Goal: Task Accomplishment & Management: Complete application form

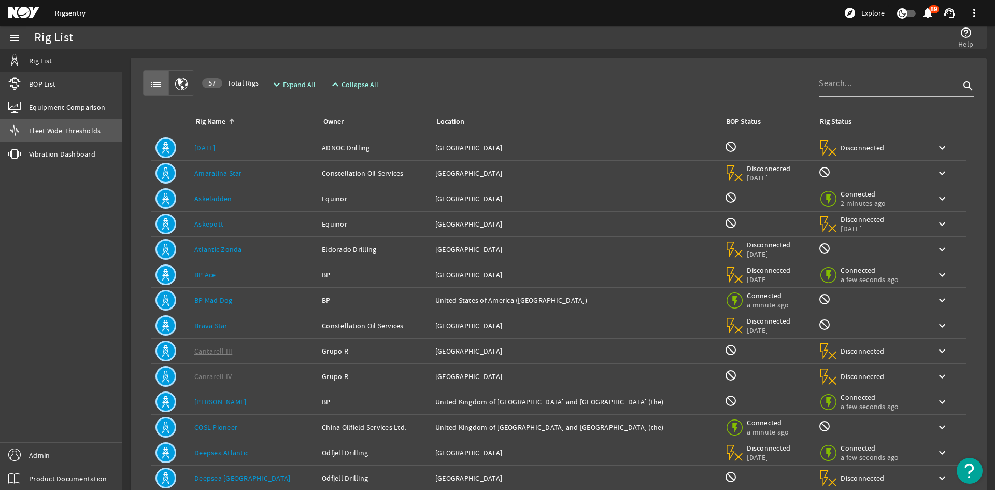
click at [73, 125] on link "Fleet Wide Thresholds" at bounding box center [61, 130] width 122 height 23
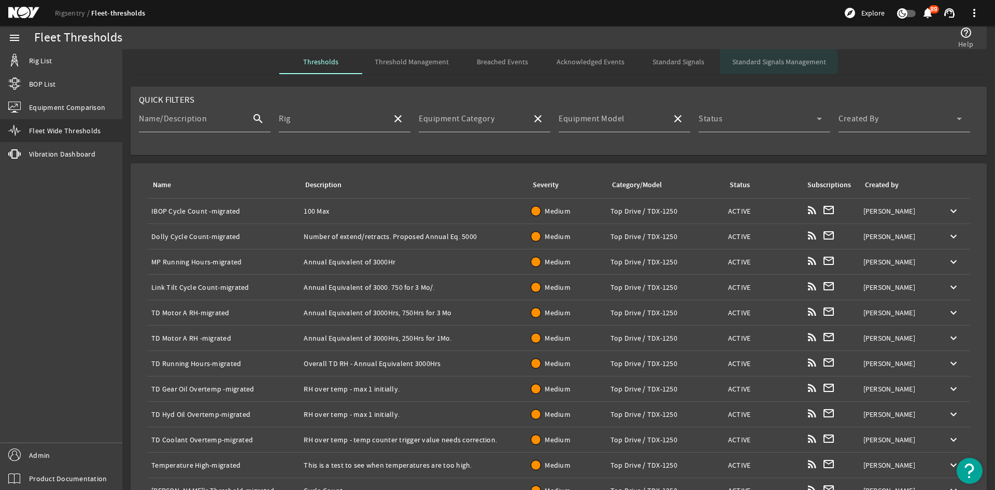
click at [773, 61] on span "Standard Signals Management" at bounding box center [779, 61] width 94 height 7
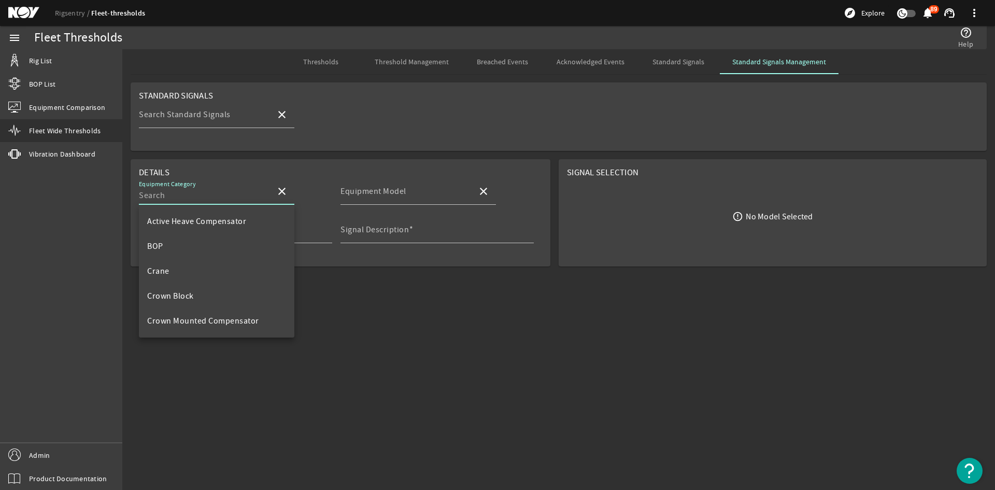
click at [245, 196] on input "Equipment Category" at bounding box center [203, 195] width 129 height 12
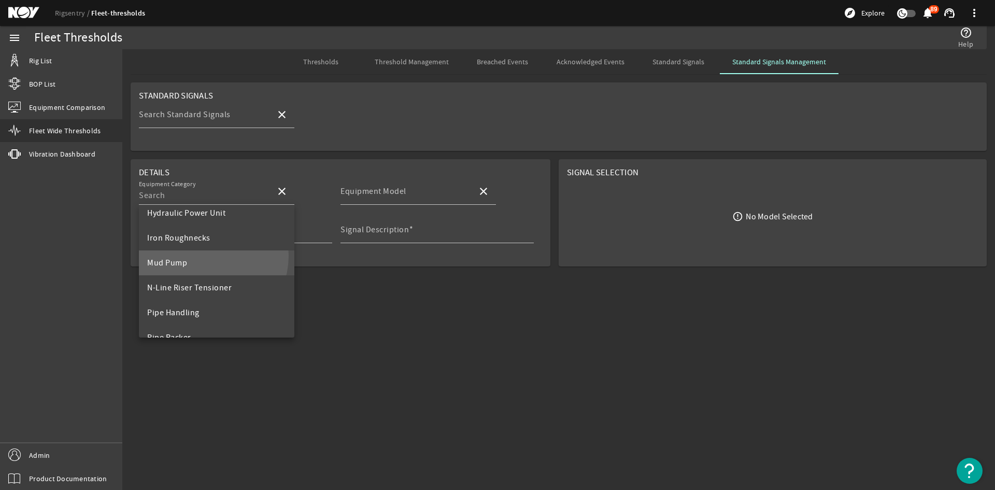
click at [203, 256] on mat-option "Mud Pump" at bounding box center [217, 262] width 156 height 25
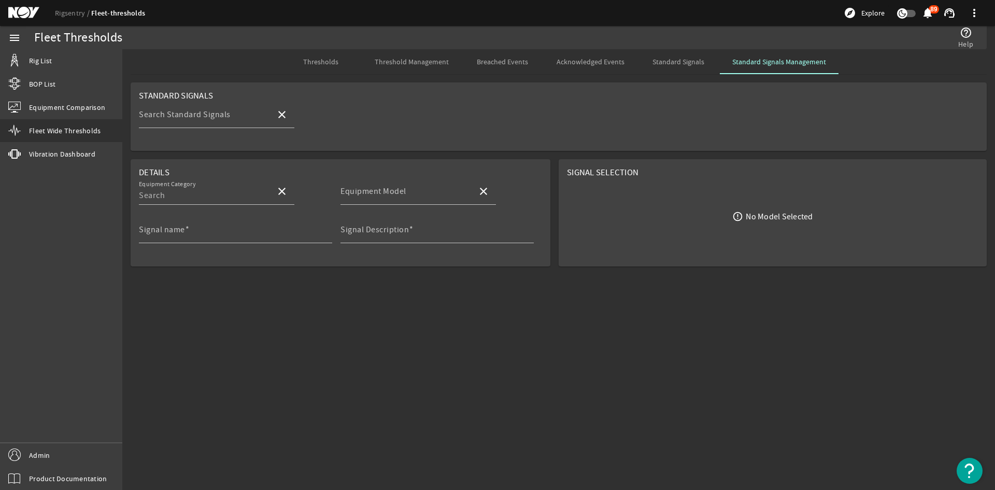
type input "Mud Pump"
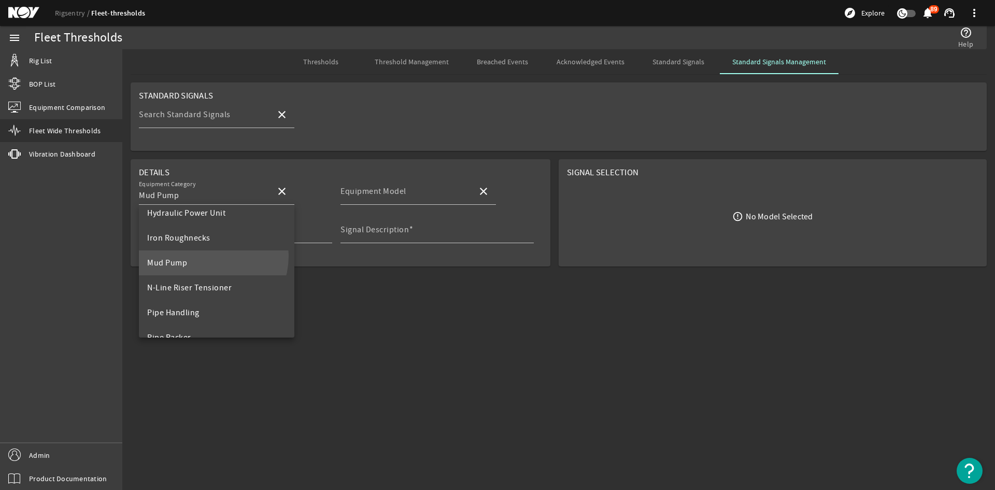
scroll to position [0, 0]
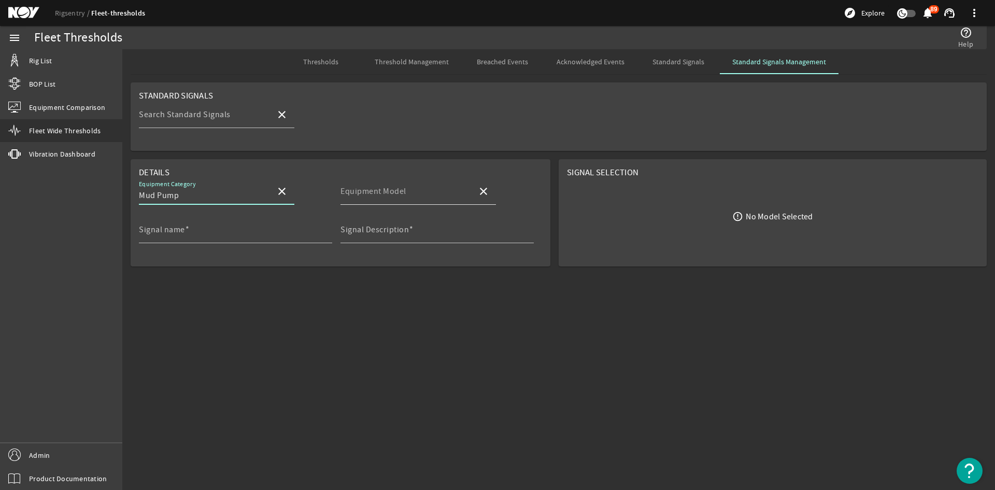
click at [416, 204] on div "Equipment Model" at bounding box center [405, 191] width 129 height 27
click at [413, 196] on input "Equipment Model" at bounding box center [405, 195] width 129 height 12
click at [430, 139] on mat-card "Standard Signals Search Standard Signals close" at bounding box center [559, 116] width 856 height 68
click at [370, 183] on div "Equipment Model" at bounding box center [405, 191] width 129 height 27
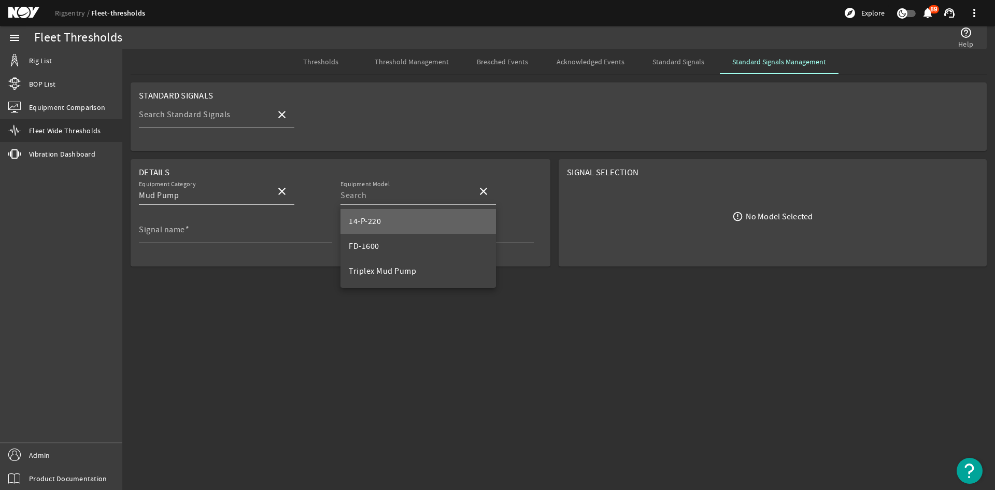
click at [376, 216] on span "14-P-220" at bounding box center [365, 221] width 32 height 12
type input "14-P-220"
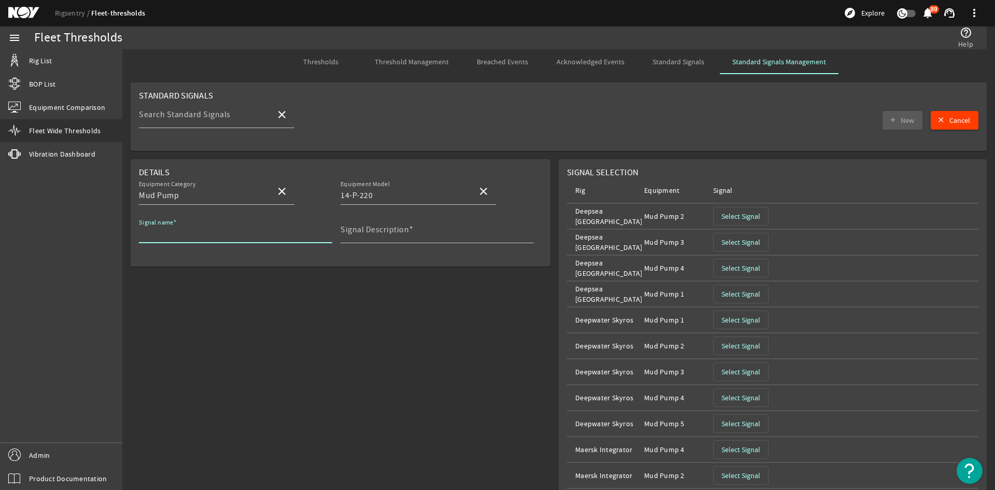
click at [248, 230] on input "Signal name" at bounding box center [231, 234] width 185 height 12
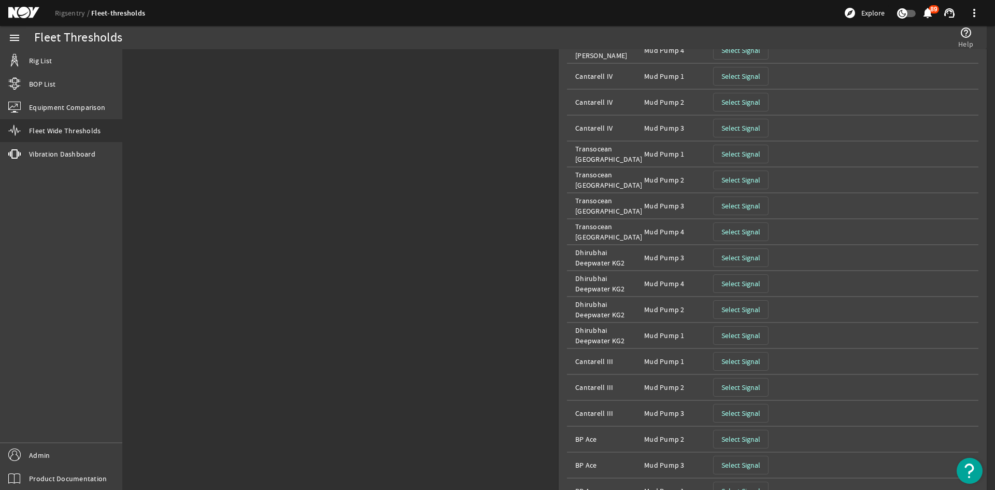
scroll to position [2219, 0]
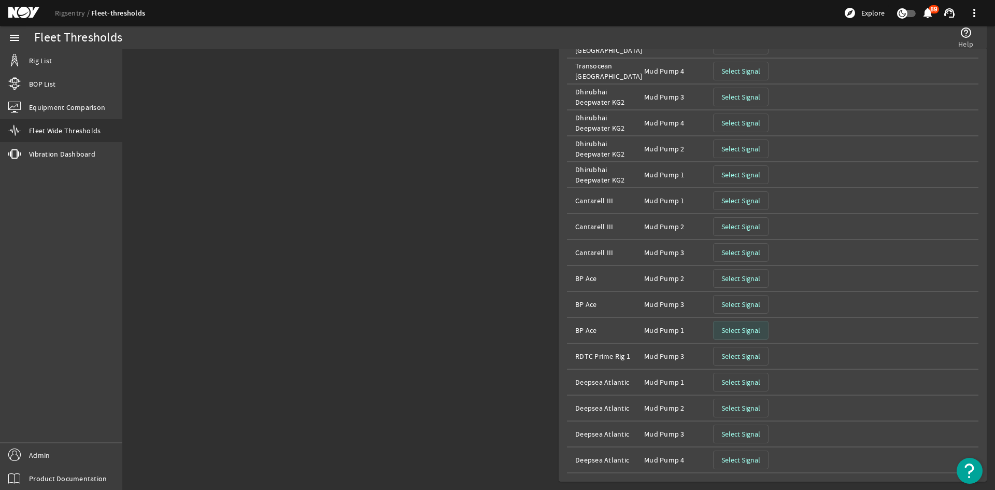
click at [753, 330] on span "Select Signal" at bounding box center [741, 330] width 39 height 10
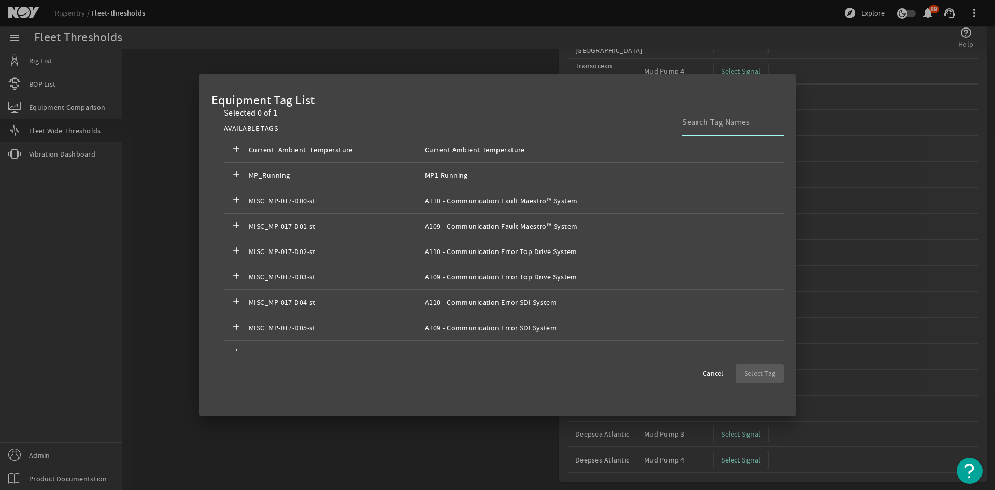
click at [714, 123] on input at bounding box center [728, 122] width 93 height 12
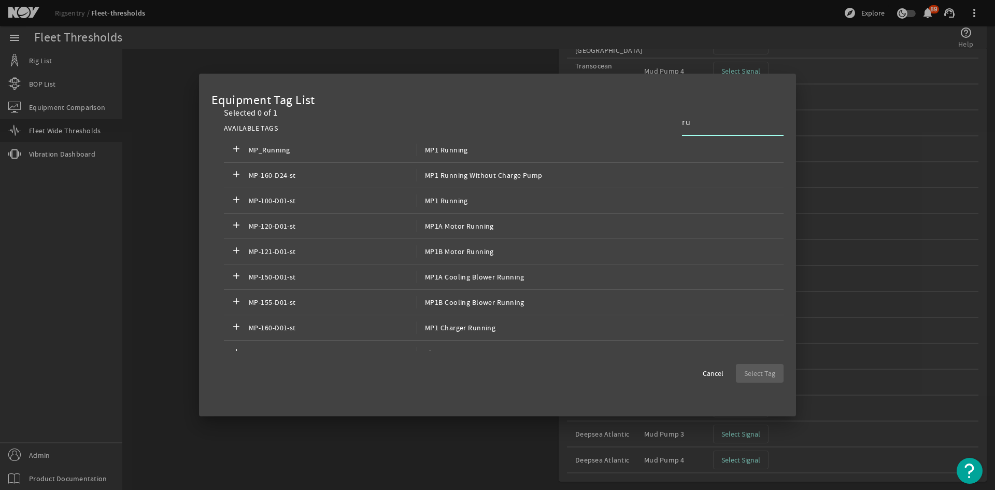
type input "r"
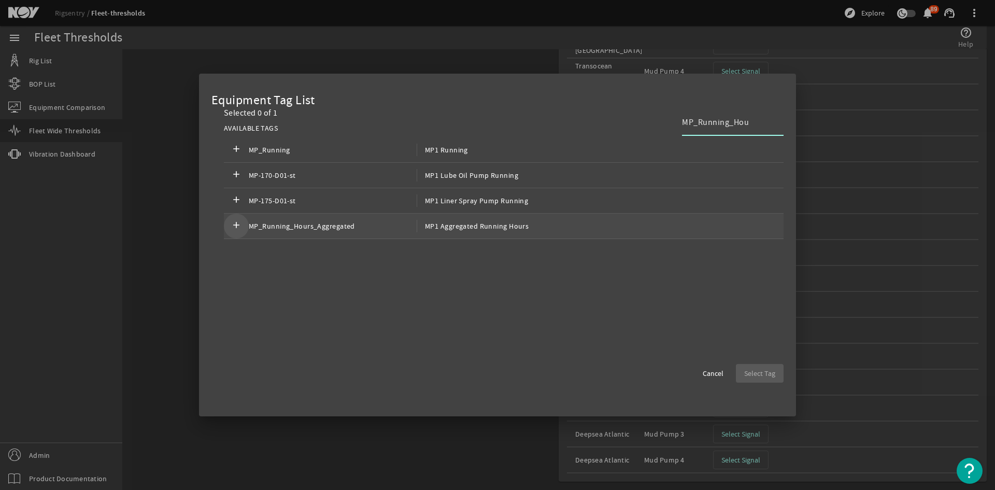
type input "MP_Running_Hou"
click at [229, 229] on span at bounding box center [236, 226] width 25 height 25
click at [772, 376] on span "Select Tag" at bounding box center [759, 373] width 31 height 10
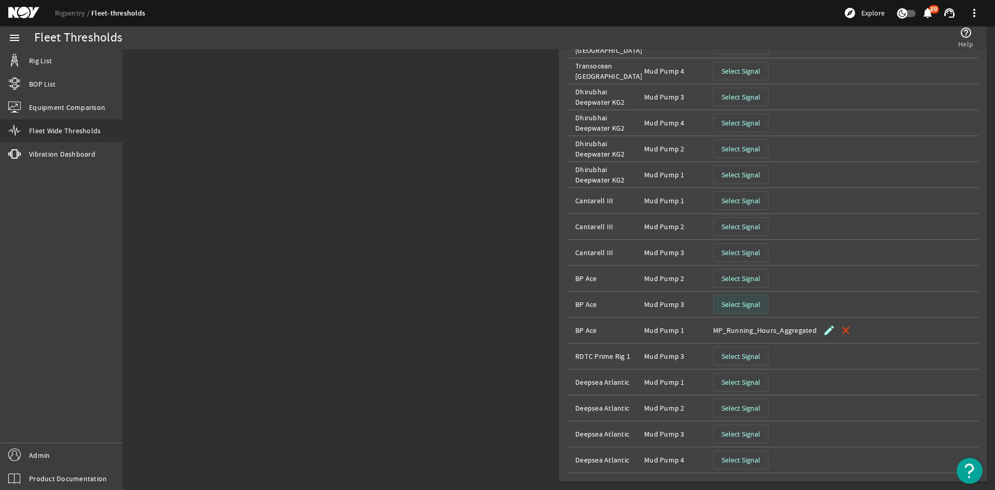
click at [746, 315] on span "button" at bounding box center [741, 304] width 54 height 25
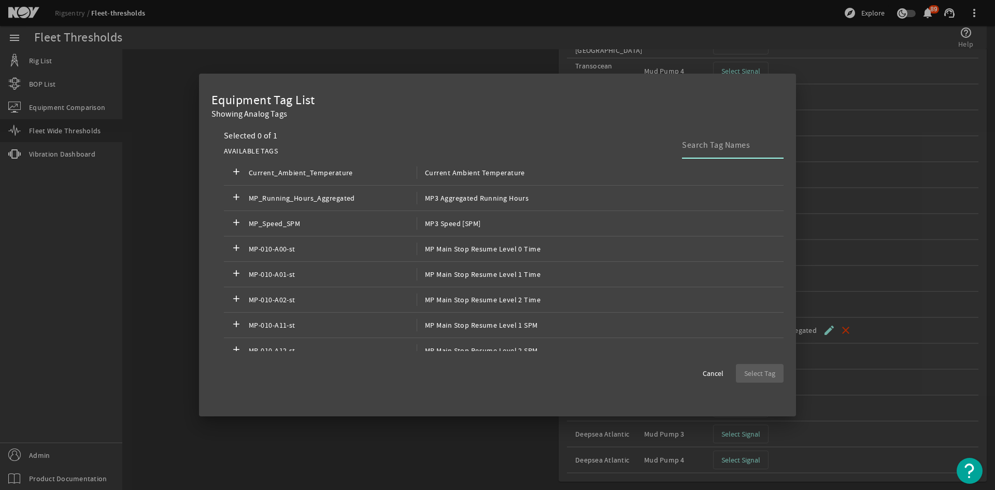
click at [736, 144] on input at bounding box center [728, 145] width 93 height 12
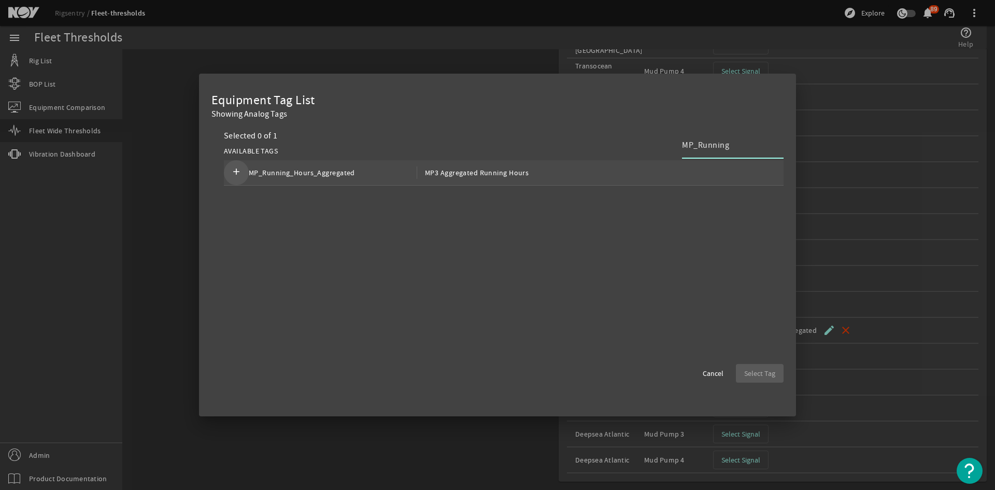
type input "MP_Running"
click at [239, 172] on mat-icon "add" at bounding box center [236, 172] width 12 height 12
click at [774, 378] on span "Select Tag" at bounding box center [759, 373] width 31 height 10
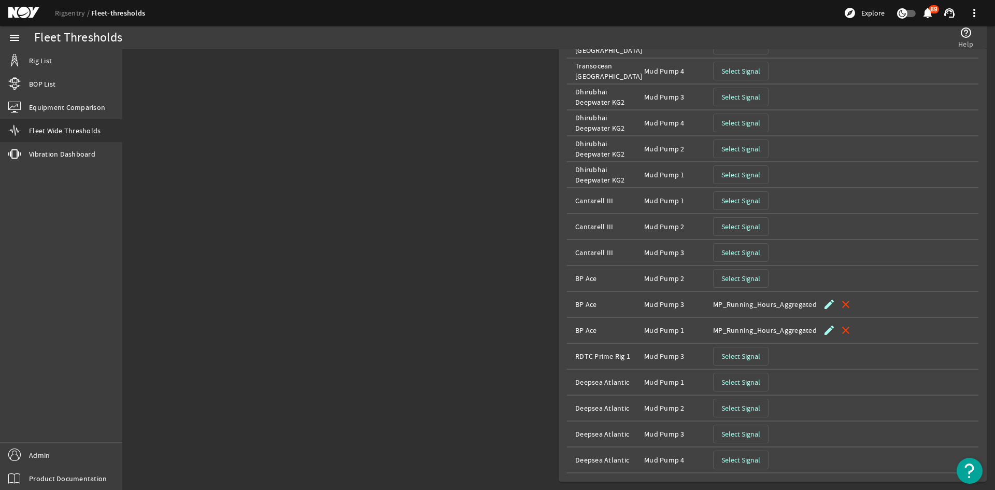
click at [749, 283] on span "Select Signal" at bounding box center [741, 278] width 39 height 10
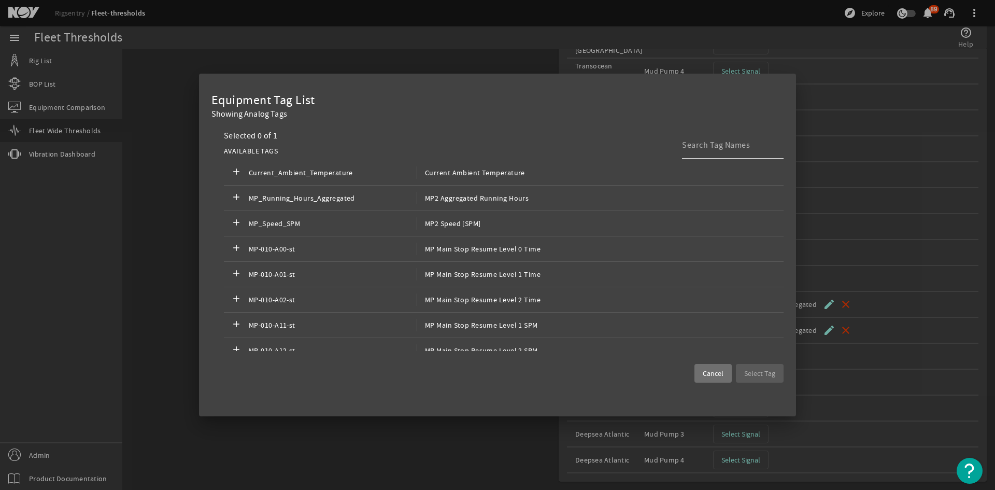
click at [684, 144] on input at bounding box center [728, 145] width 93 height 12
type input "m"
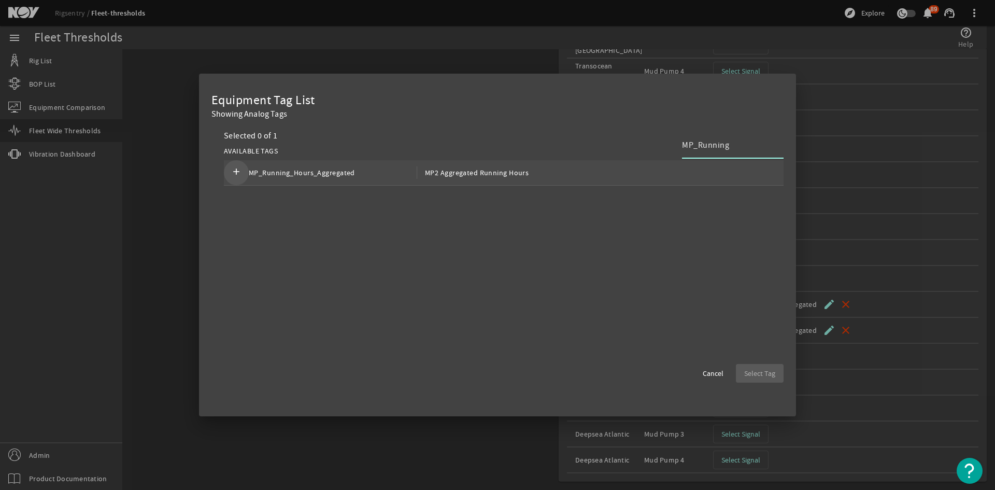
type input "MP_Running"
click at [241, 171] on mat-icon "add" at bounding box center [236, 172] width 12 height 12
click at [748, 372] on span "Select Tag" at bounding box center [759, 373] width 31 height 10
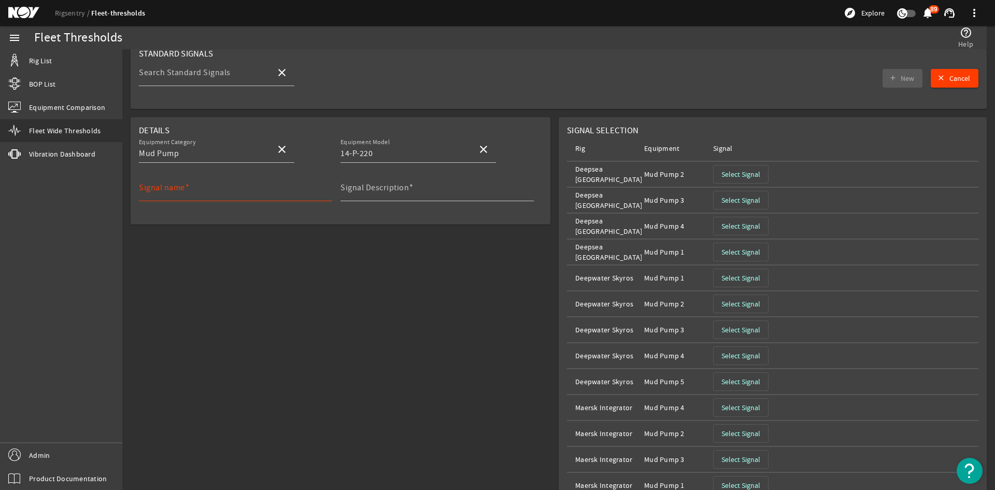
scroll to position [0, 0]
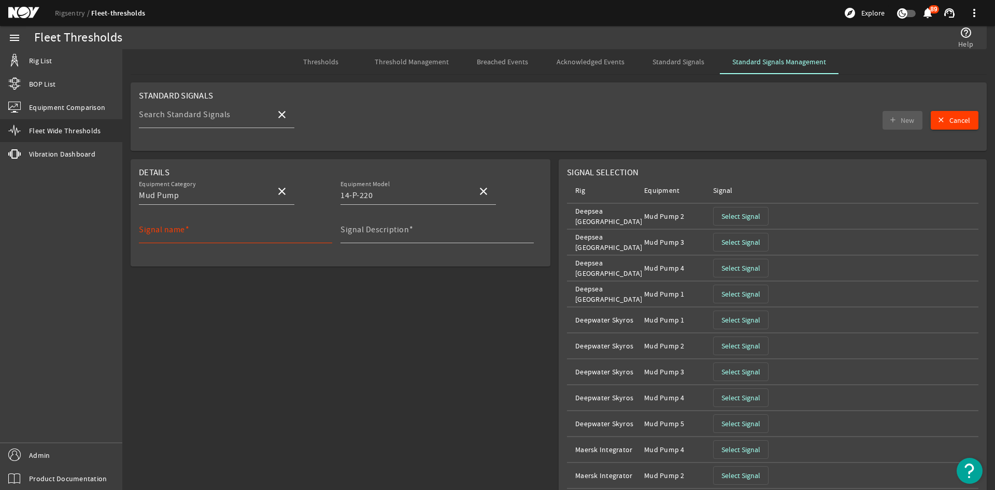
click at [206, 225] on div "Signal name" at bounding box center [231, 229] width 185 height 27
type input "Mud Pump Aggregated Running Hours"
click at [343, 233] on mat-label "Signal Description" at bounding box center [375, 229] width 68 height 10
click at [343, 233] on input "Signal Description" at bounding box center [433, 234] width 185 height 12
type input "M"
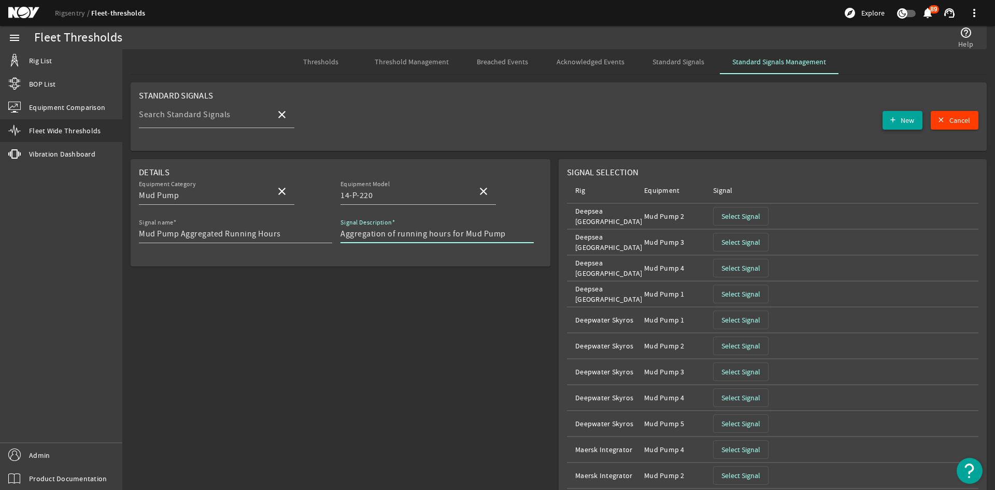
type input "Aggregation of running hours for Mud Pump"
click at [901, 120] on span "New" at bounding box center [907, 120] width 13 height 10
type input "Mud Pump Aggregated Running Hours"
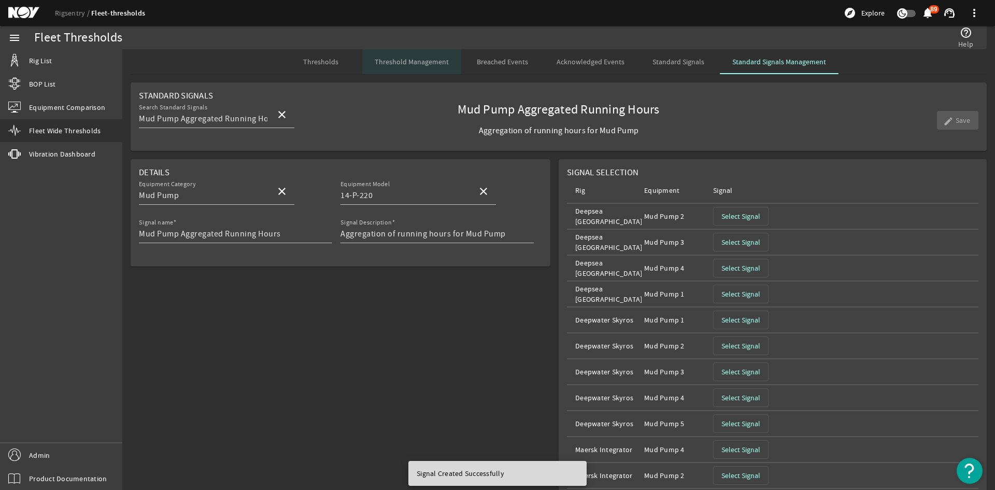
click at [434, 60] on span "Threshold Management" at bounding box center [412, 61] width 74 height 7
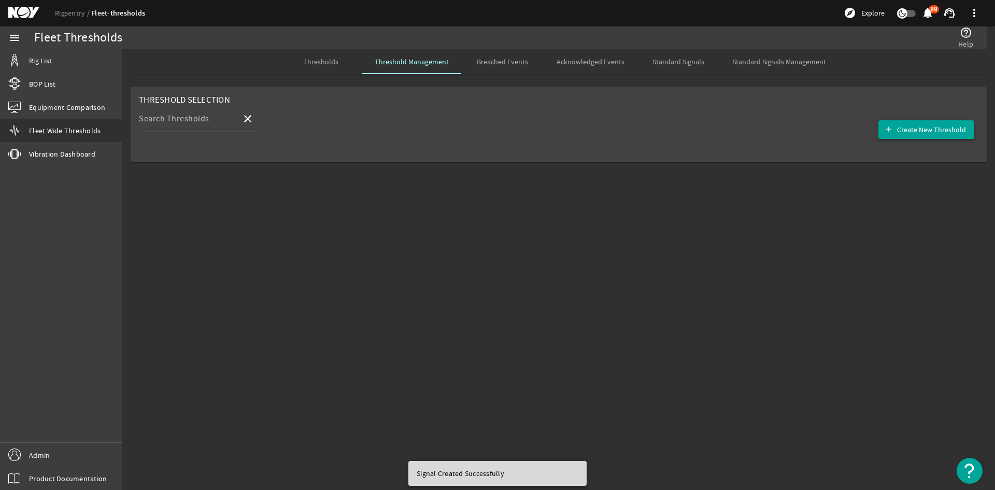
click at [921, 128] on span "Create New Threshold" at bounding box center [931, 129] width 69 height 10
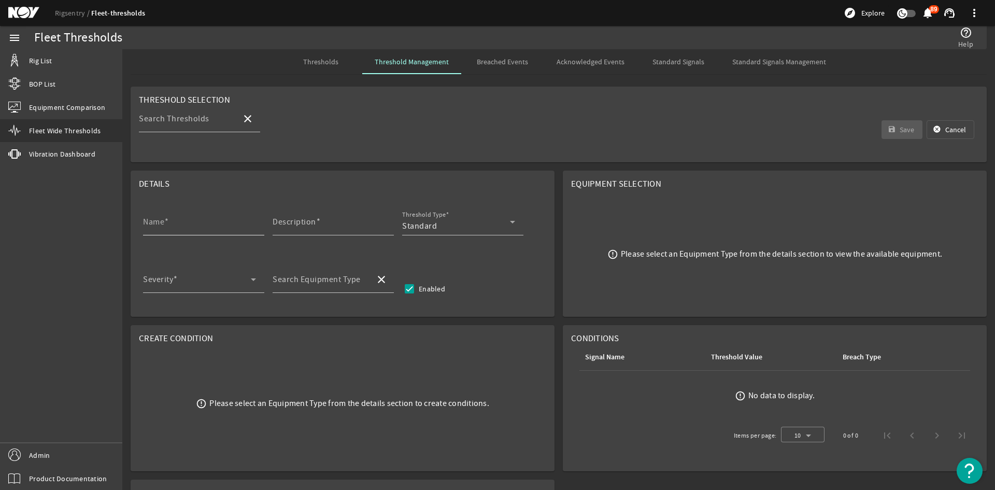
click at [208, 223] on input "Name" at bounding box center [199, 226] width 113 height 12
type input "MP Running Hours"
type input "Running Hours For Mud Pump"
click at [223, 269] on div "Severity" at bounding box center [199, 279] width 113 height 27
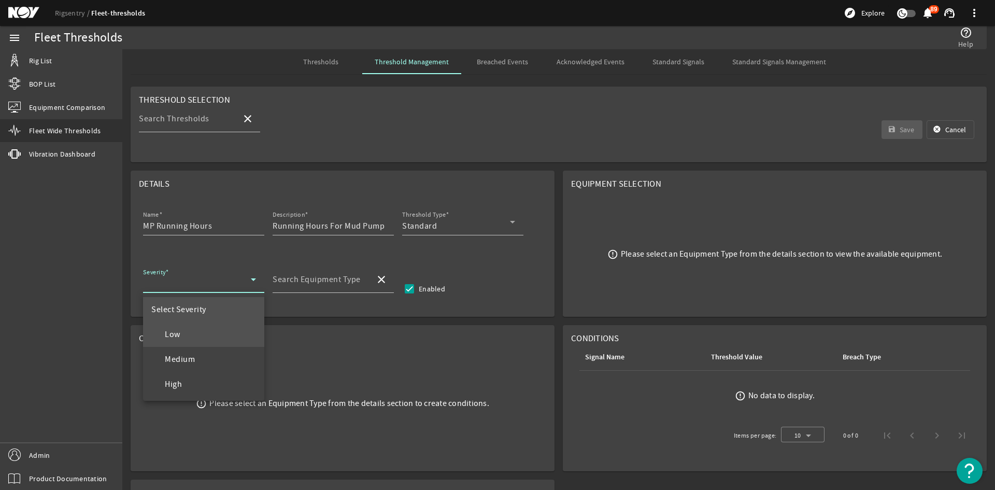
click at [198, 345] on mat-option "Low" at bounding box center [203, 334] width 121 height 25
click at [206, 286] on div "Low" at bounding box center [197, 283] width 108 height 12
click at [208, 349] on mat-option "Medium" at bounding box center [203, 359] width 121 height 25
click at [293, 281] on mat-label "Search Equipment Type" at bounding box center [317, 279] width 88 height 10
click at [293, 281] on input "Search Equipment Type" at bounding box center [320, 283] width 94 height 12
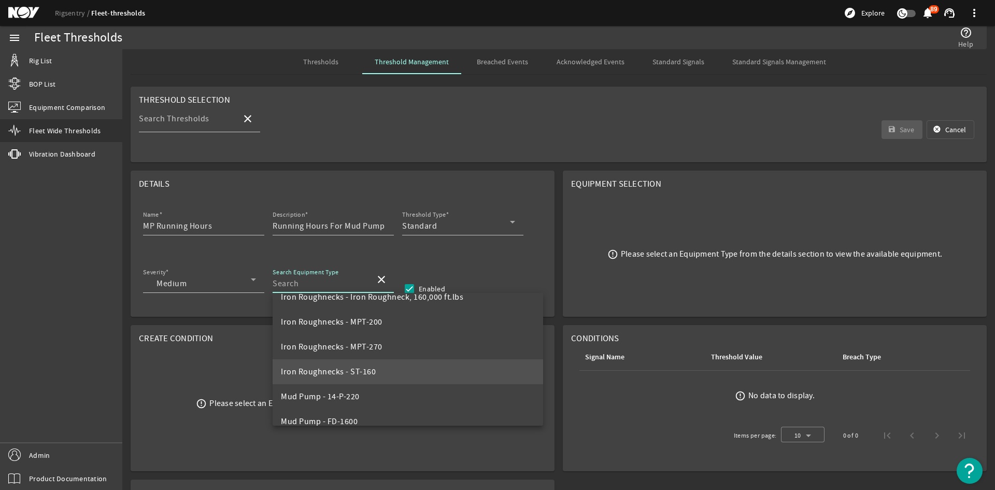
scroll to position [1607, 0]
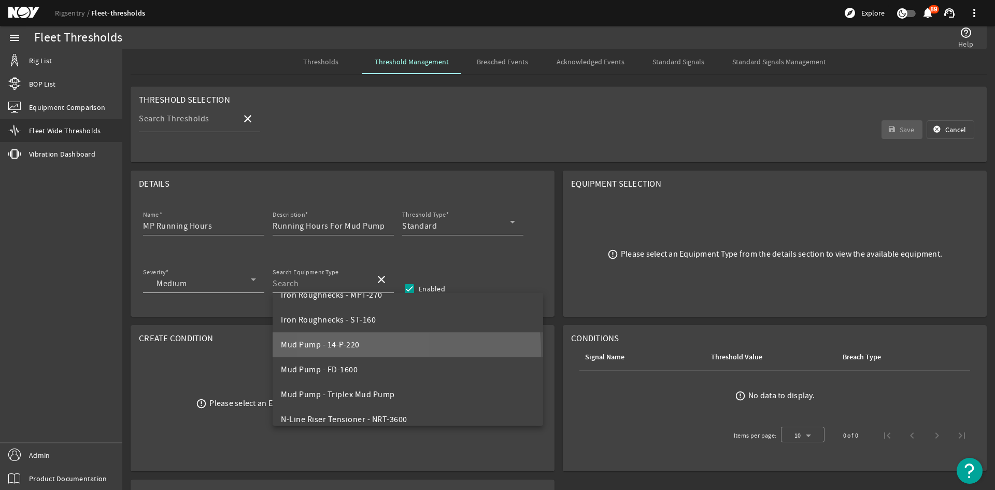
click at [353, 353] on mat-option "Mud Pump - 14-P-220" at bounding box center [408, 344] width 271 height 25
type input "Mud Pump - 14-P-220"
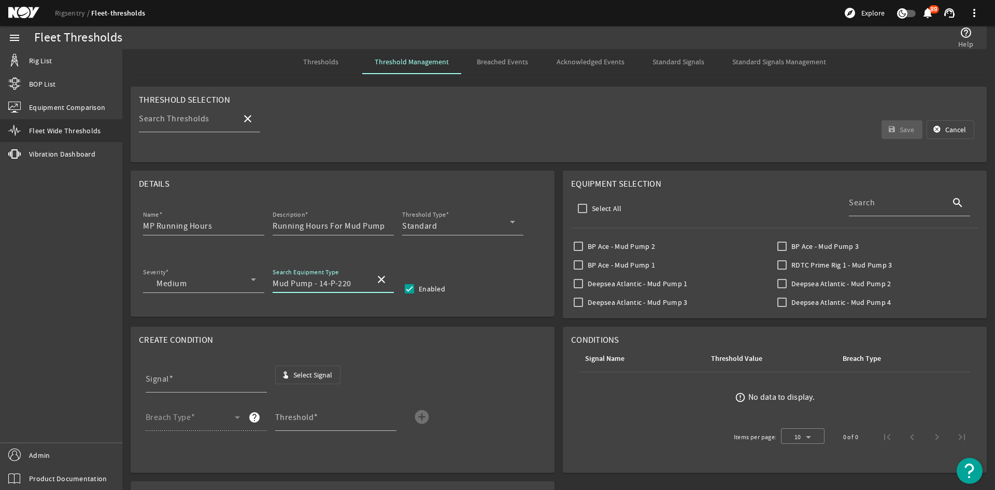
scroll to position [818, 0]
click at [577, 261] on input "BP Ace - Mud Pump 1" at bounding box center [578, 261] width 15 height 15
checkbox input "true"
click at [577, 247] on input "BP Ace - Mud Pump 2" at bounding box center [578, 242] width 15 height 15
checkbox input "true"
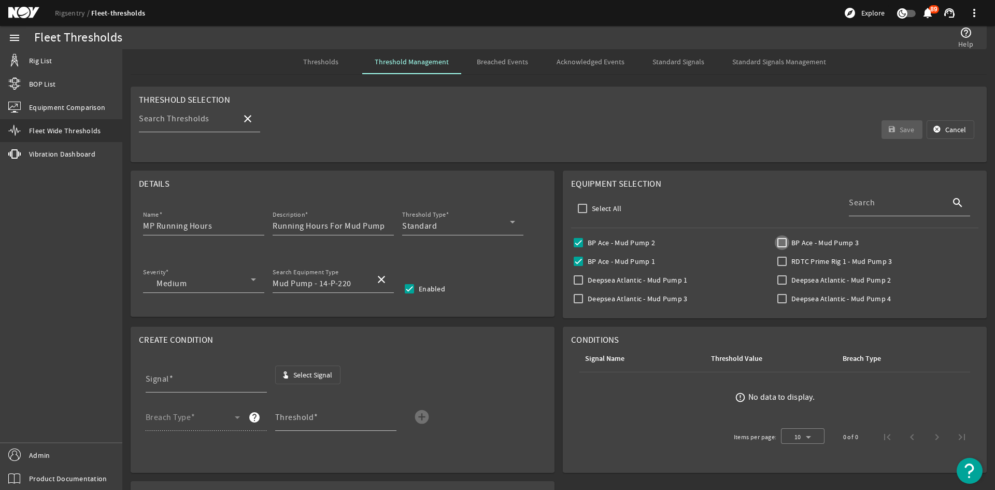
click at [775, 243] on input "BP Ace - Mud Pump 3" at bounding box center [782, 242] width 15 height 15
checkbox input "true"
click at [299, 364] on span "button" at bounding box center [308, 374] width 65 height 25
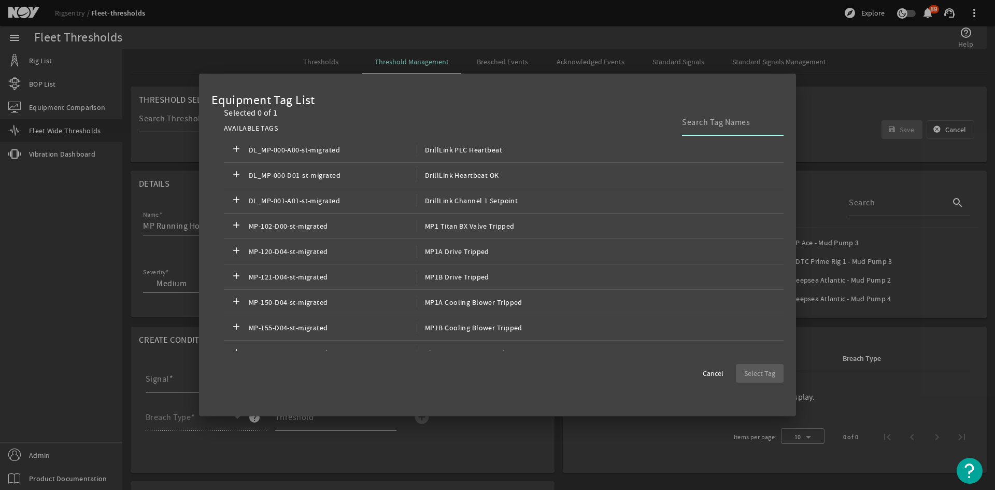
click at [744, 128] on input at bounding box center [728, 122] width 93 height 12
type input "m"
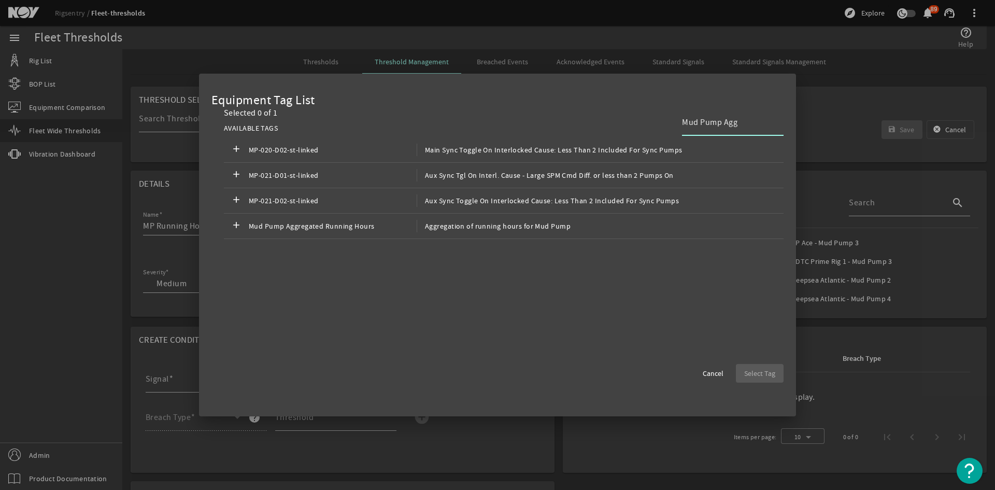
type input "Mud Pump Agg"
click at [125, 371] on div at bounding box center [497, 245] width 995 height 490
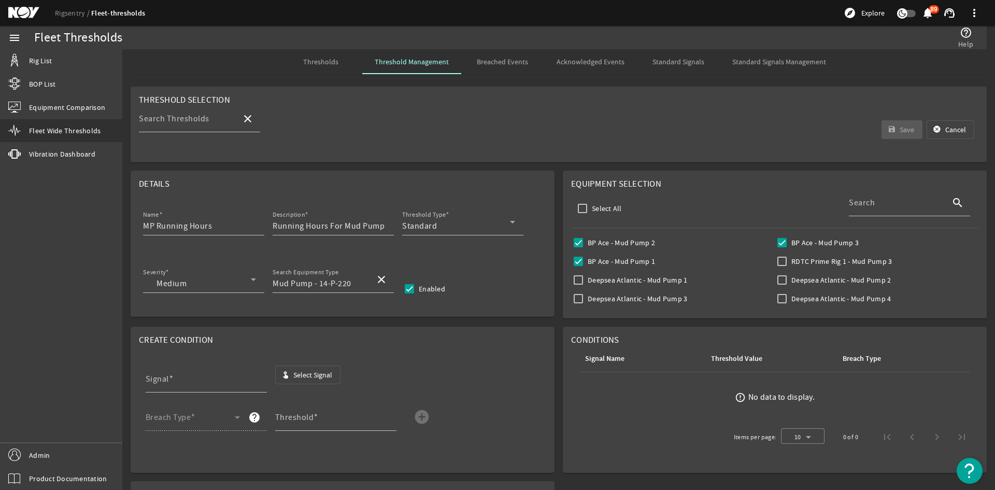
click at [320, 362] on mat-card "Create Condition Signal touch_app Select Signal Breach Type help Threshold add_…" at bounding box center [343, 400] width 424 height 146
click at [317, 371] on span "Select Signal" at bounding box center [312, 375] width 39 height 10
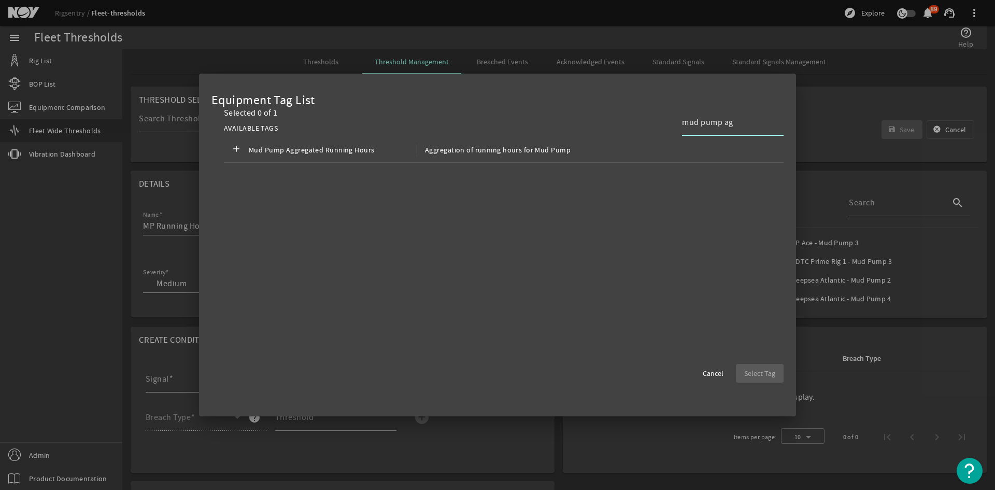
scroll to position [0, 0]
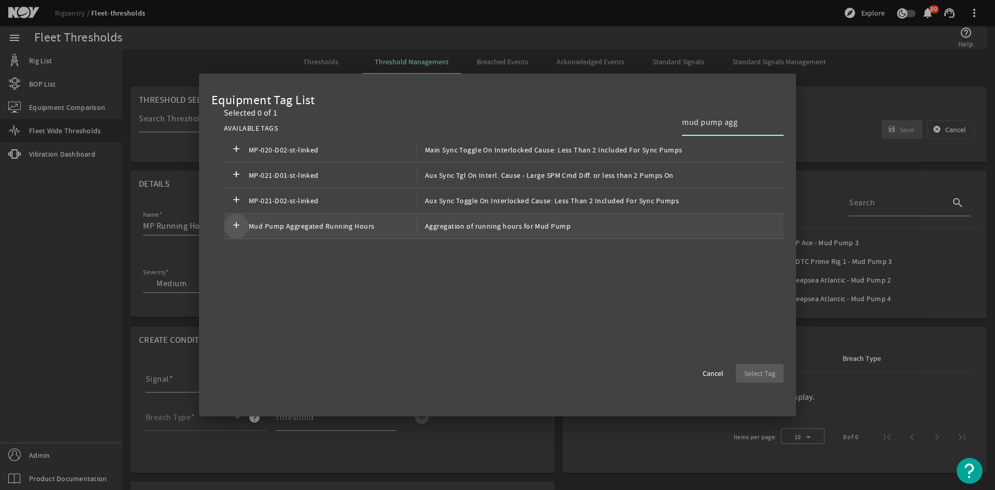
type input "mud pump agg"
click at [245, 227] on span at bounding box center [236, 226] width 25 height 25
click at [740, 371] on span "button" at bounding box center [760, 373] width 48 height 25
type input "Mud Pump Aggregated Running Hours"
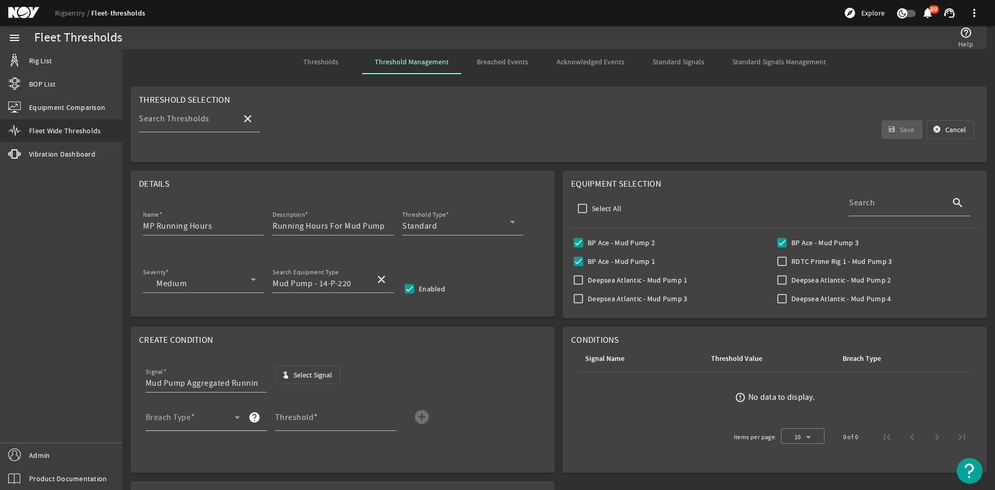
click at [231, 416] on icon at bounding box center [237, 417] width 12 height 12
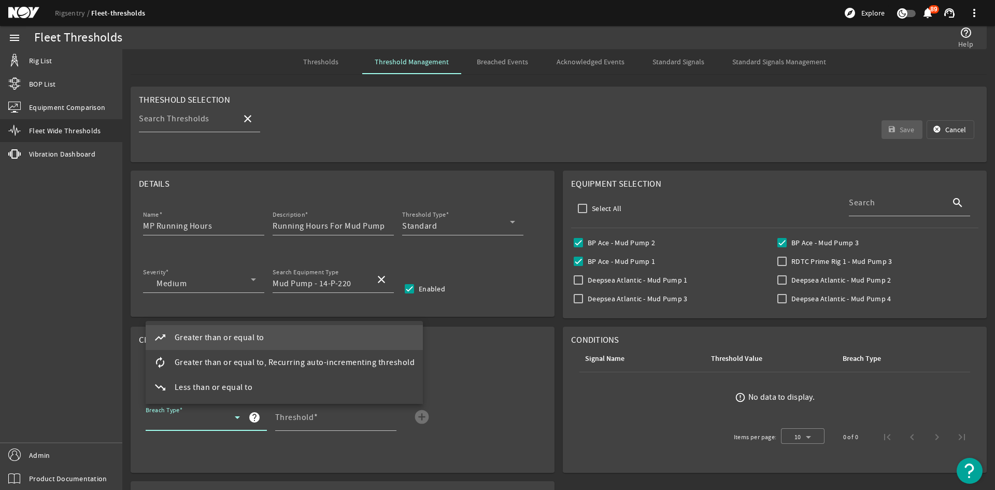
click at [447, 398] on div at bounding box center [497, 245] width 995 height 490
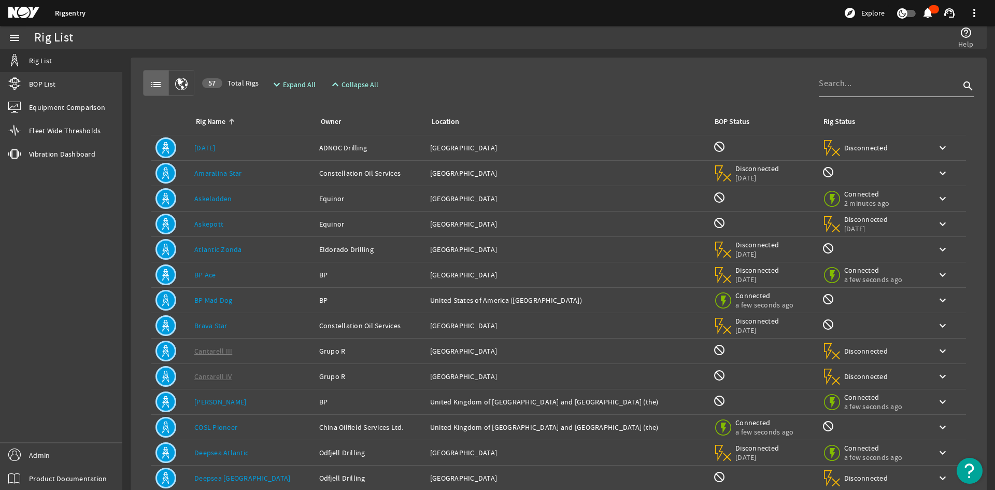
click at [215, 273] on link "BP Ace" at bounding box center [205, 274] width 22 height 9
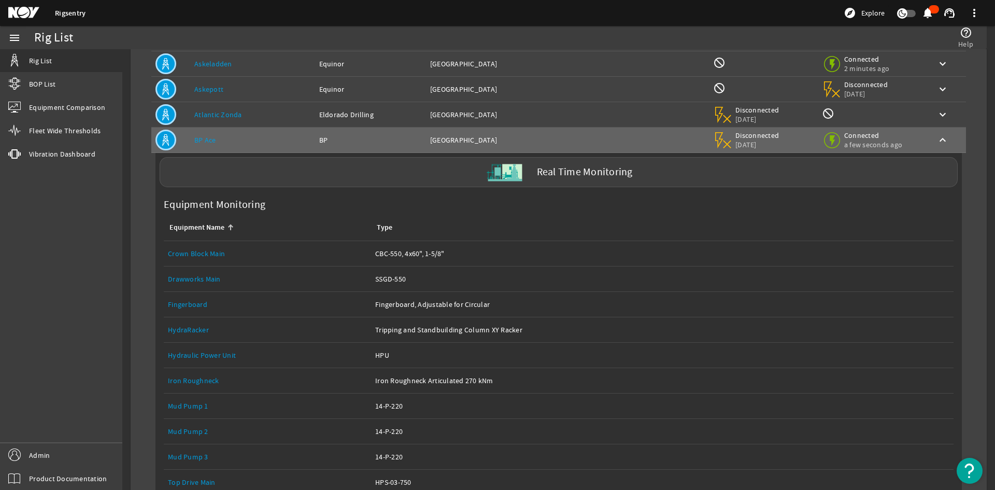
scroll to position [259, 0]
